Goal: Navigation & Orientation: Find specific page/section

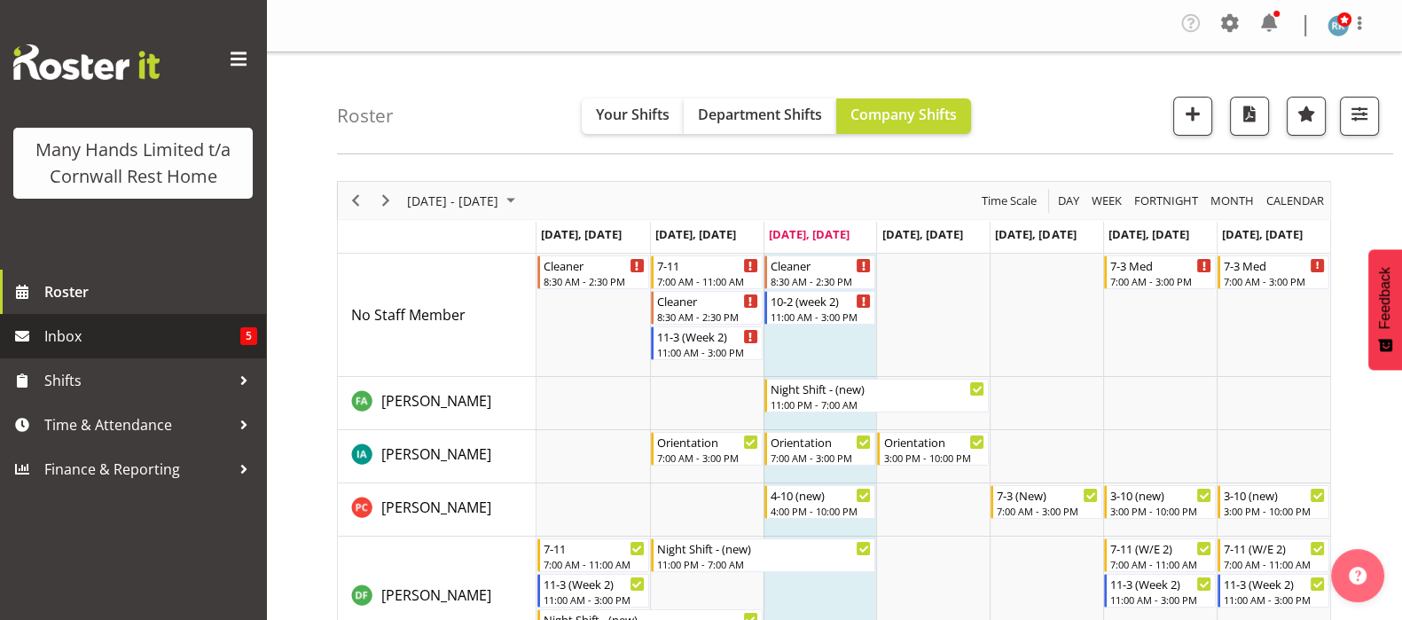
click at [51, 339] on span "Inbox" at bounding box center [142, 336] width 196 height 27
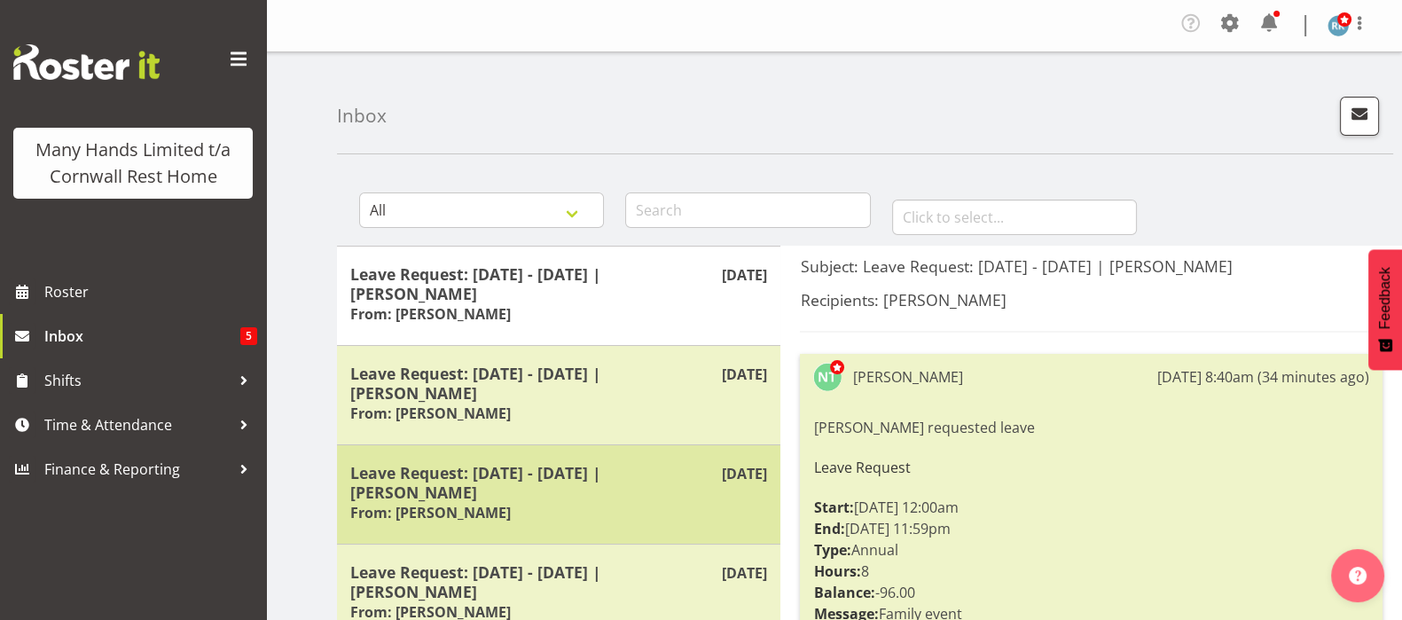
scroll to position [110, 0]
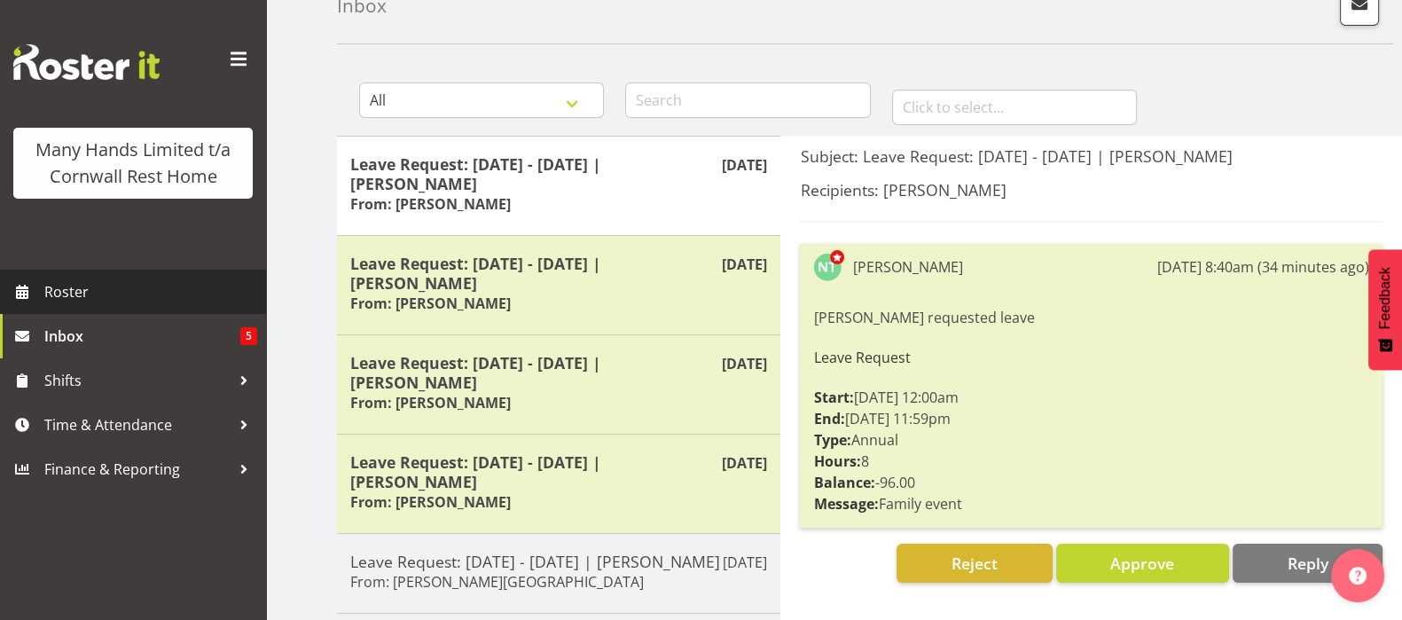
click at [82, 289] on span "Roster" at bounding box center [150, 291] width 213 height 27
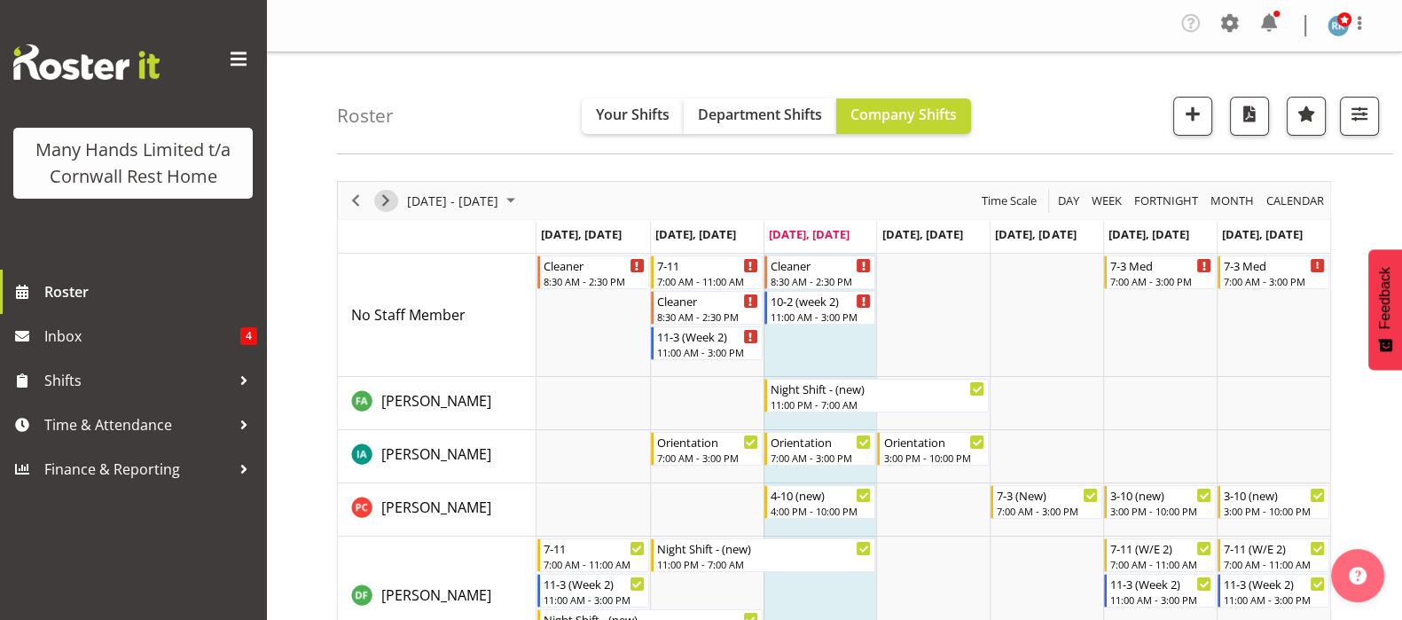
click at [385, 201] on span "Next" at bounding box center [385, 201] width 21 height 22
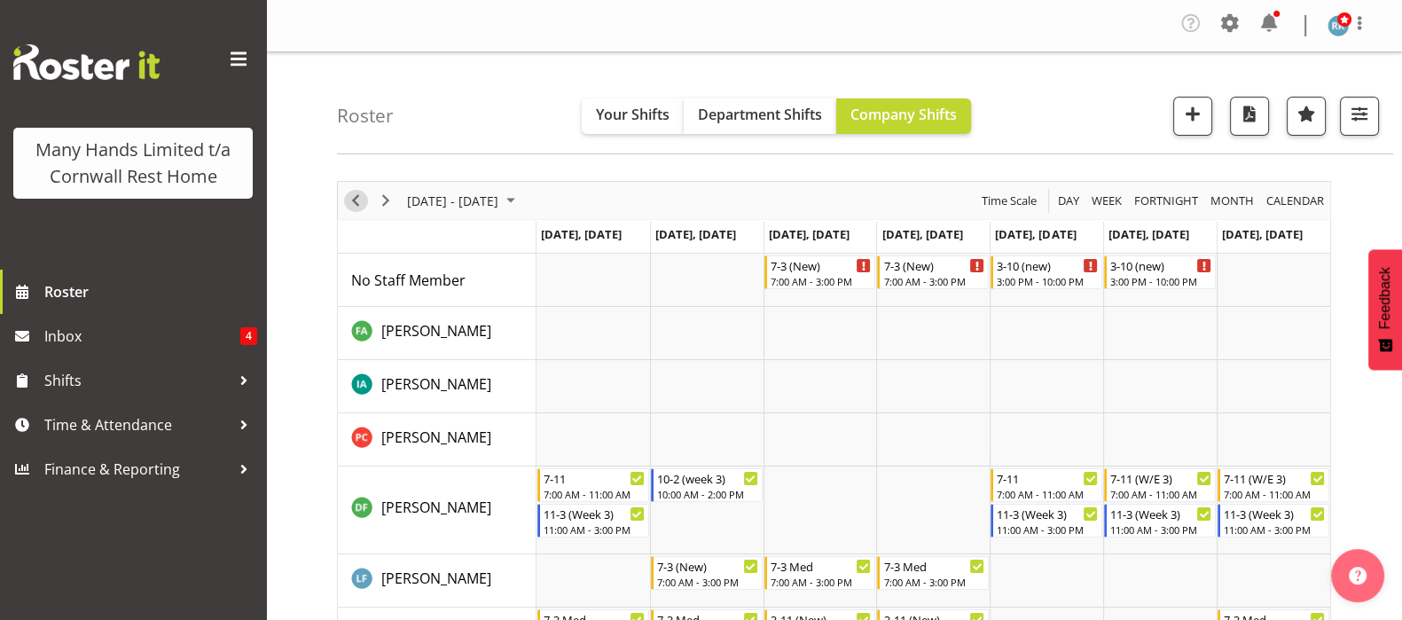
click at [355, 200] on span "Previous" at bounding box center [355, 201] width 21 height 22
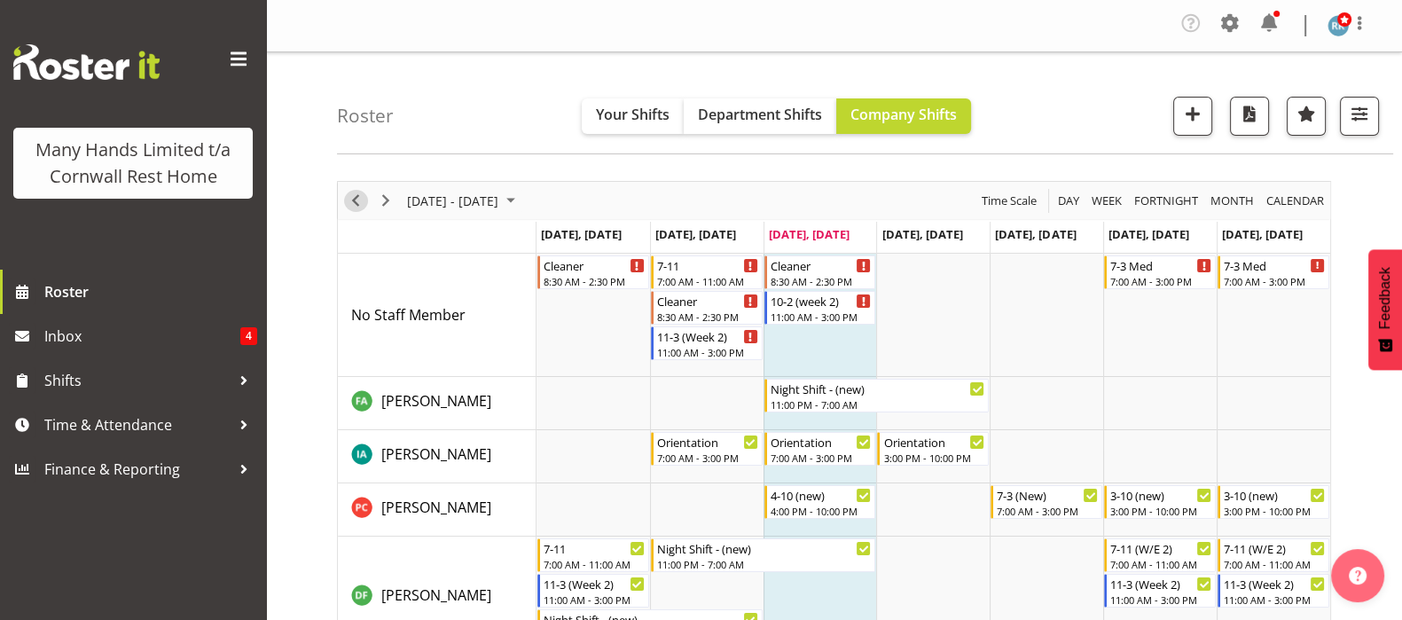
click at [355, 204] on span "Previous" at bounding box center [355, 201] width 21 height 22
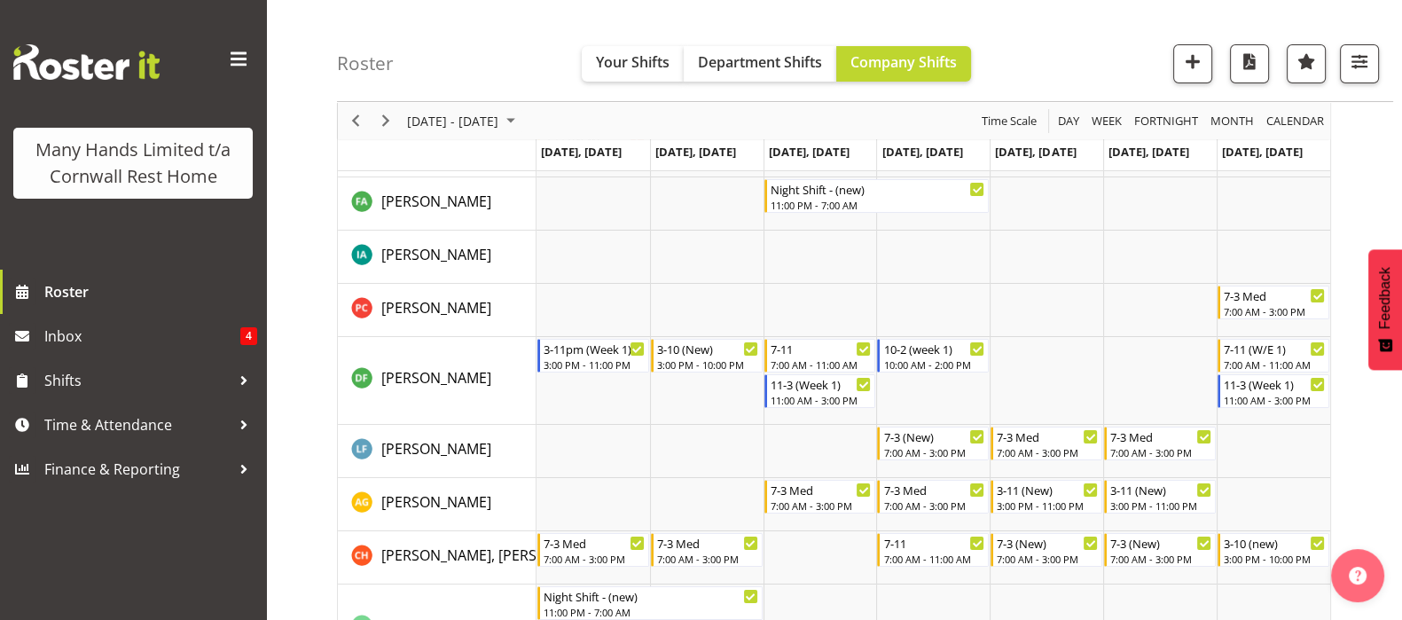
scroll to position [138, 0]
